Goal: Register for event/course

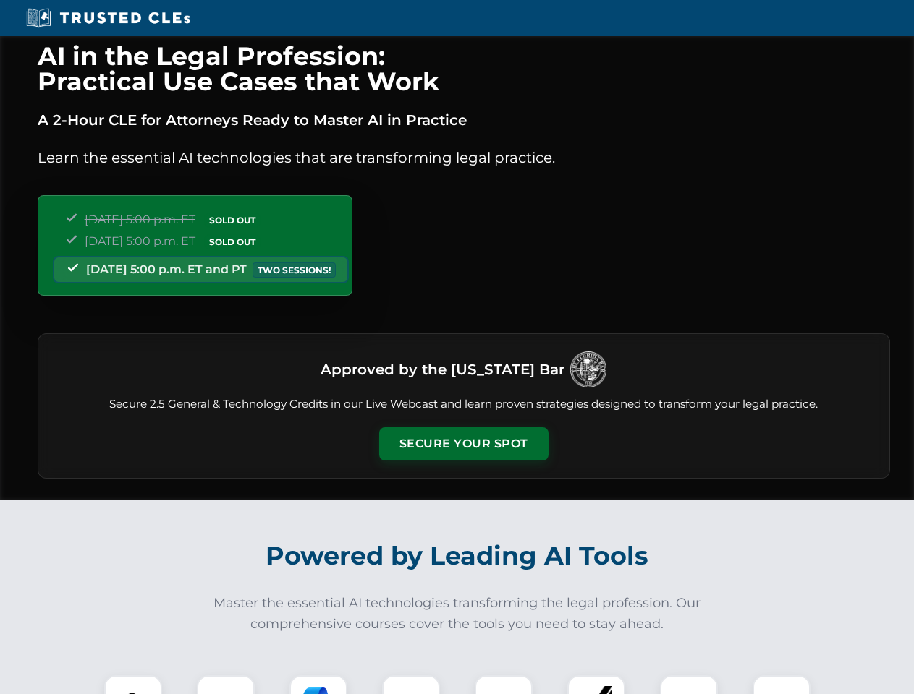
click at [463, 444] on button "Secure Your Spot" at bounding box center [463, 443] width 169 height 33
click at [133, 685] on img at bounding box center [133, 705] width 42 height 42
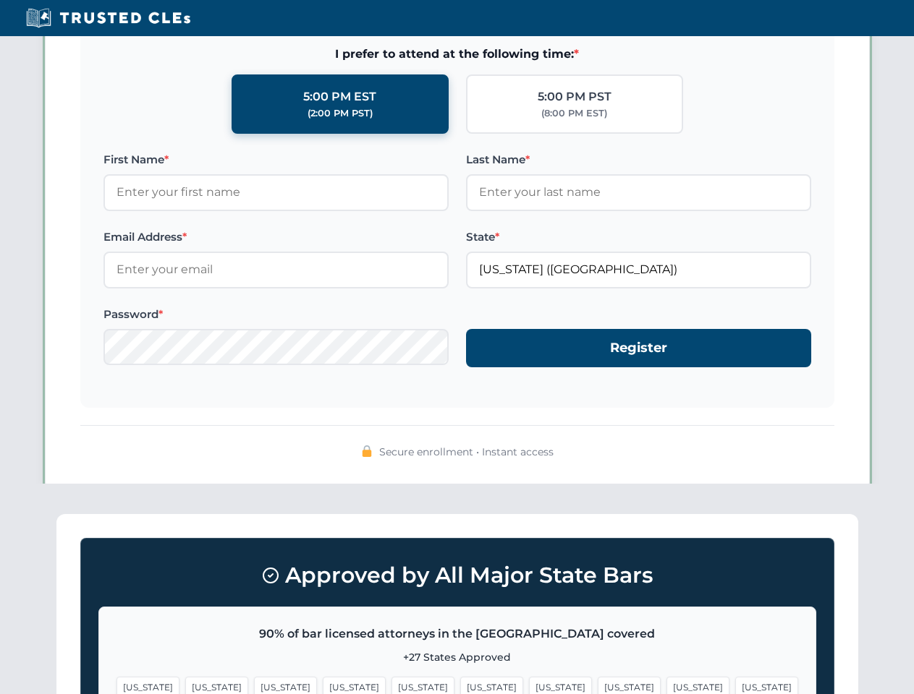
click at [529, 685] on span "[US_STATE]" at bounding box center [560, 687] width 63 height 21
click at [666, 685] on span "[US_STATE]" at bounding box center [697, 687] width 63 height 21
